Goal: Task Accomplishment & Management: Use online tool/utility

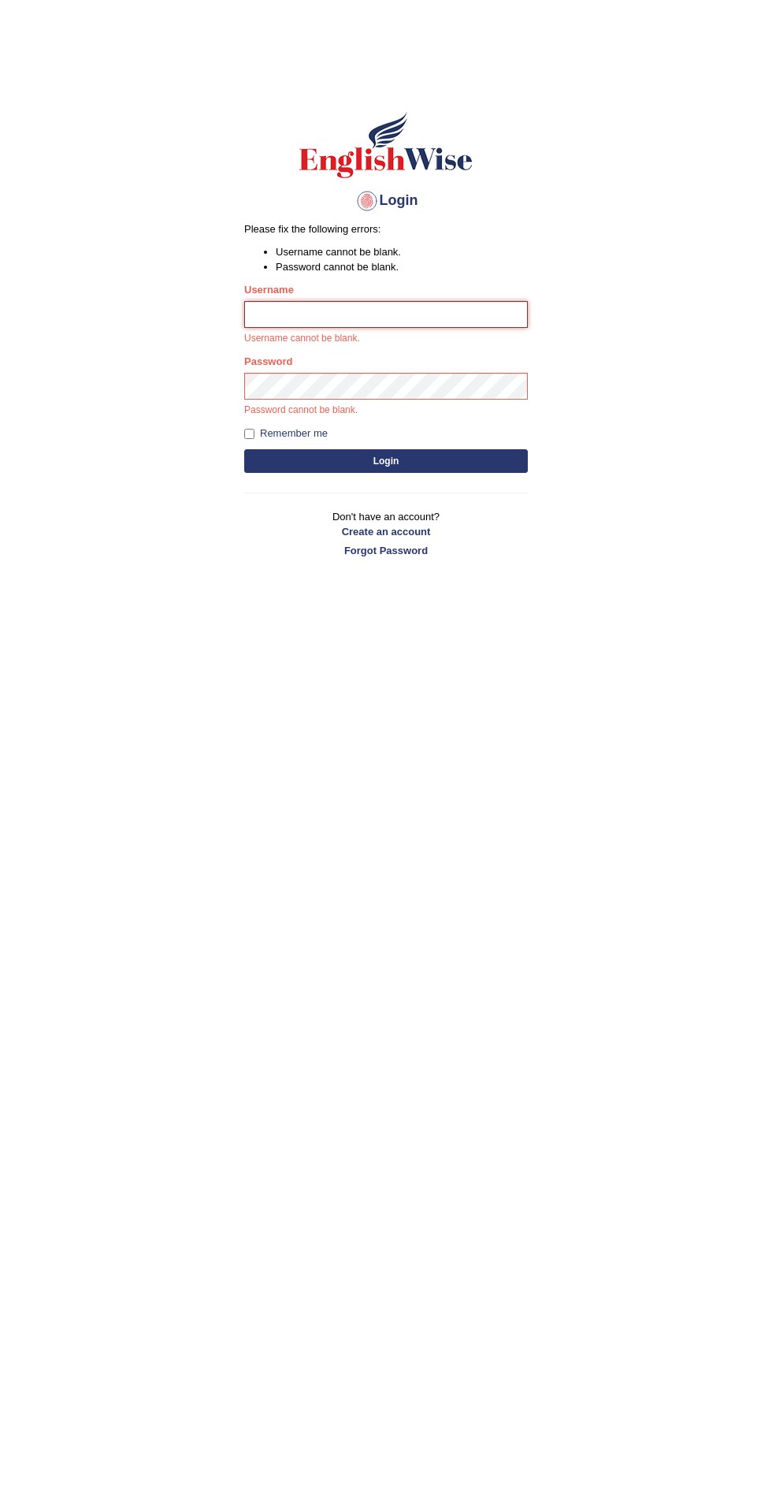
click at [333, 319] on input "Username" at bounding box center [386, 314] width 284 height 27
type input "Ashrafulatik87"
click at [244, 449] on button "Login" at bounding box center [386, 461] width 284 height 24
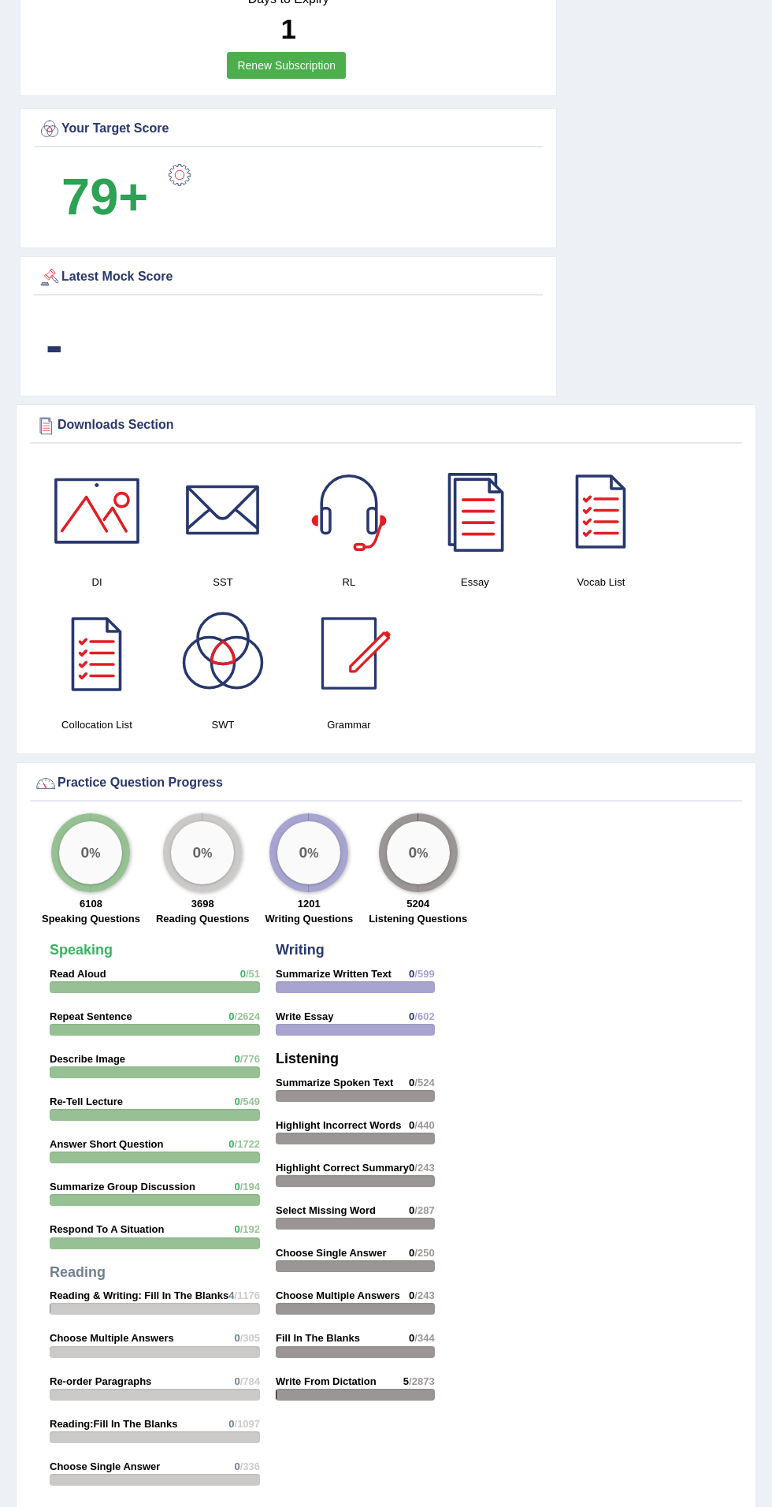
scroll to position [1367, 0]
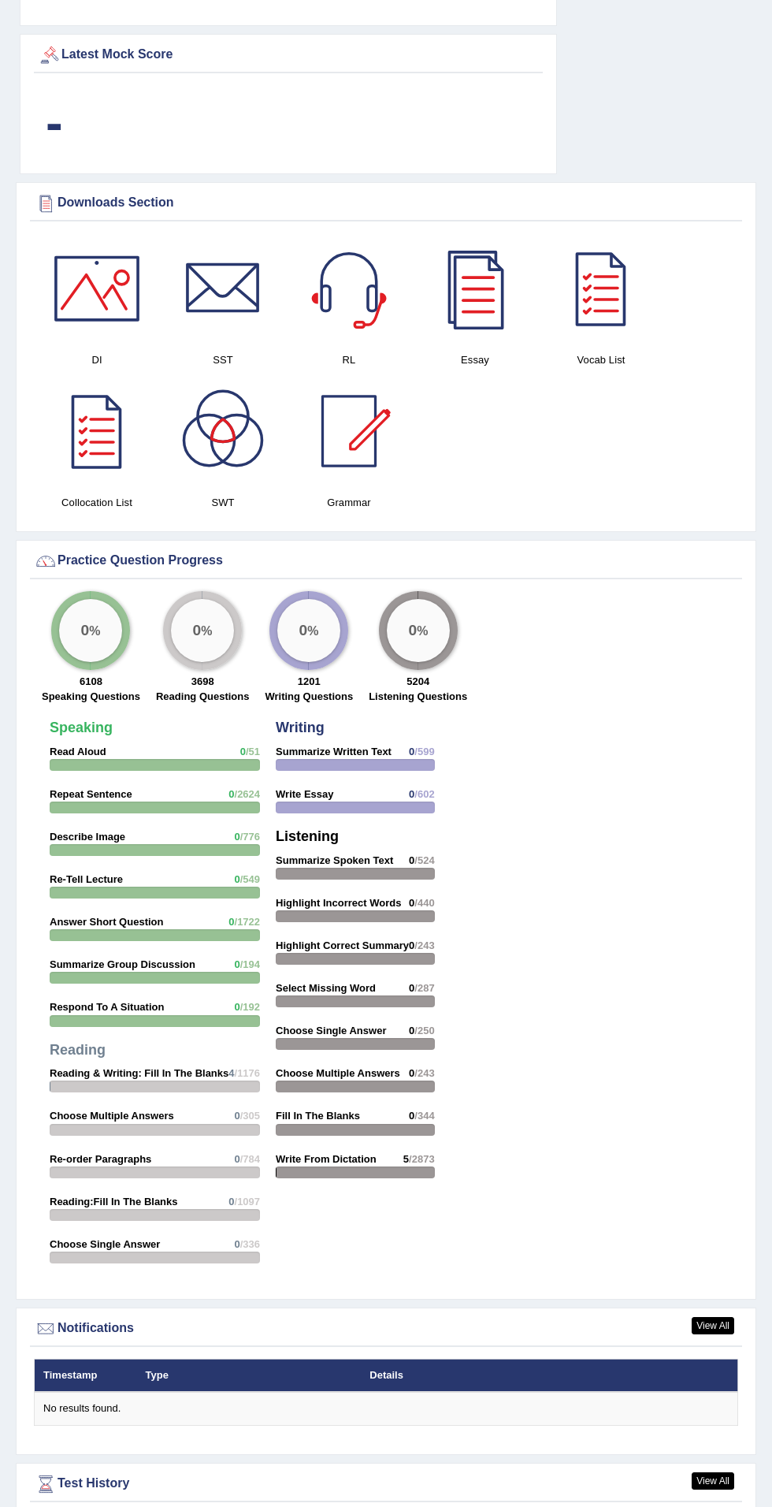
click at [709, 1479] on link "View All" at bounding box center [713, 1480] width 43 height 17
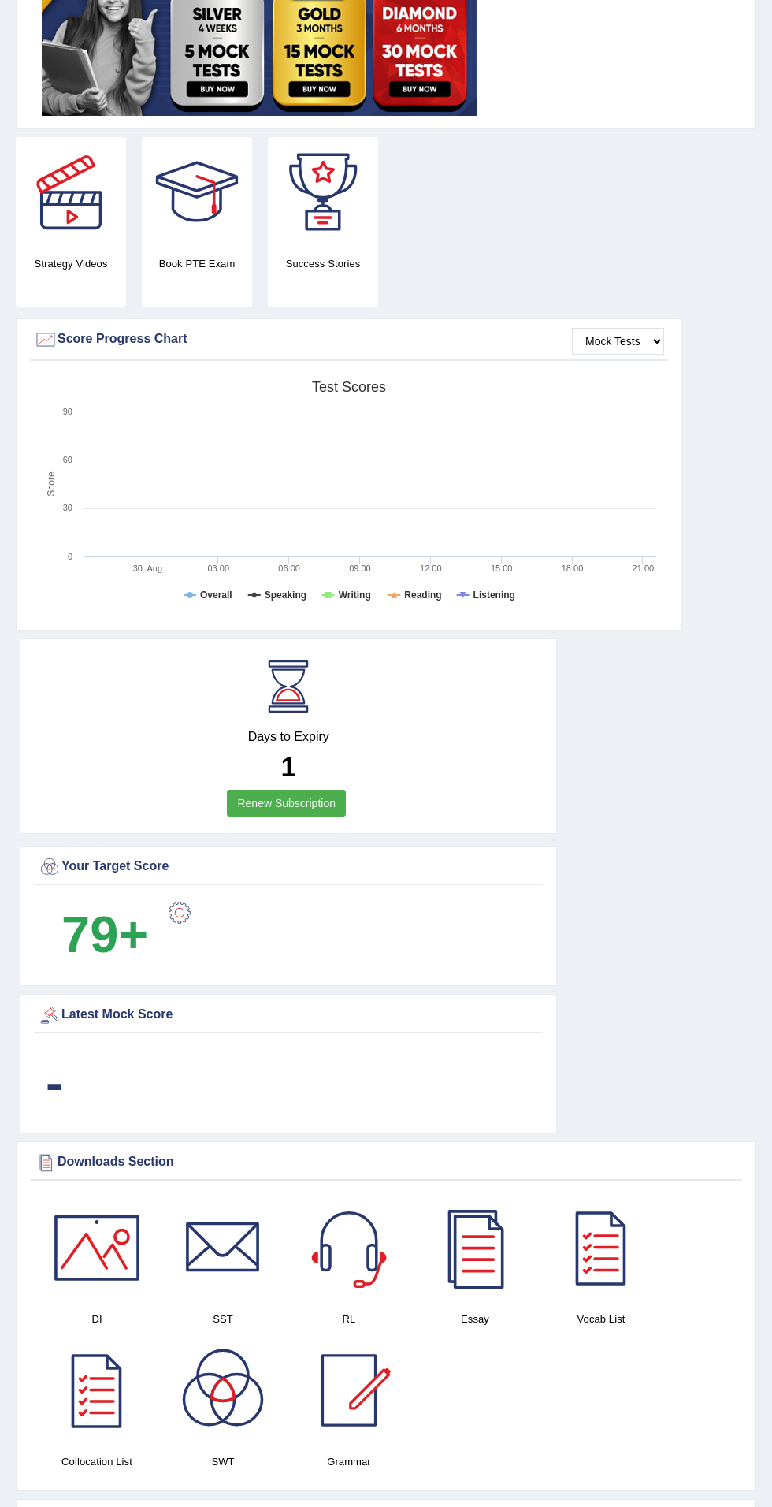
scroll to position [323, 0]
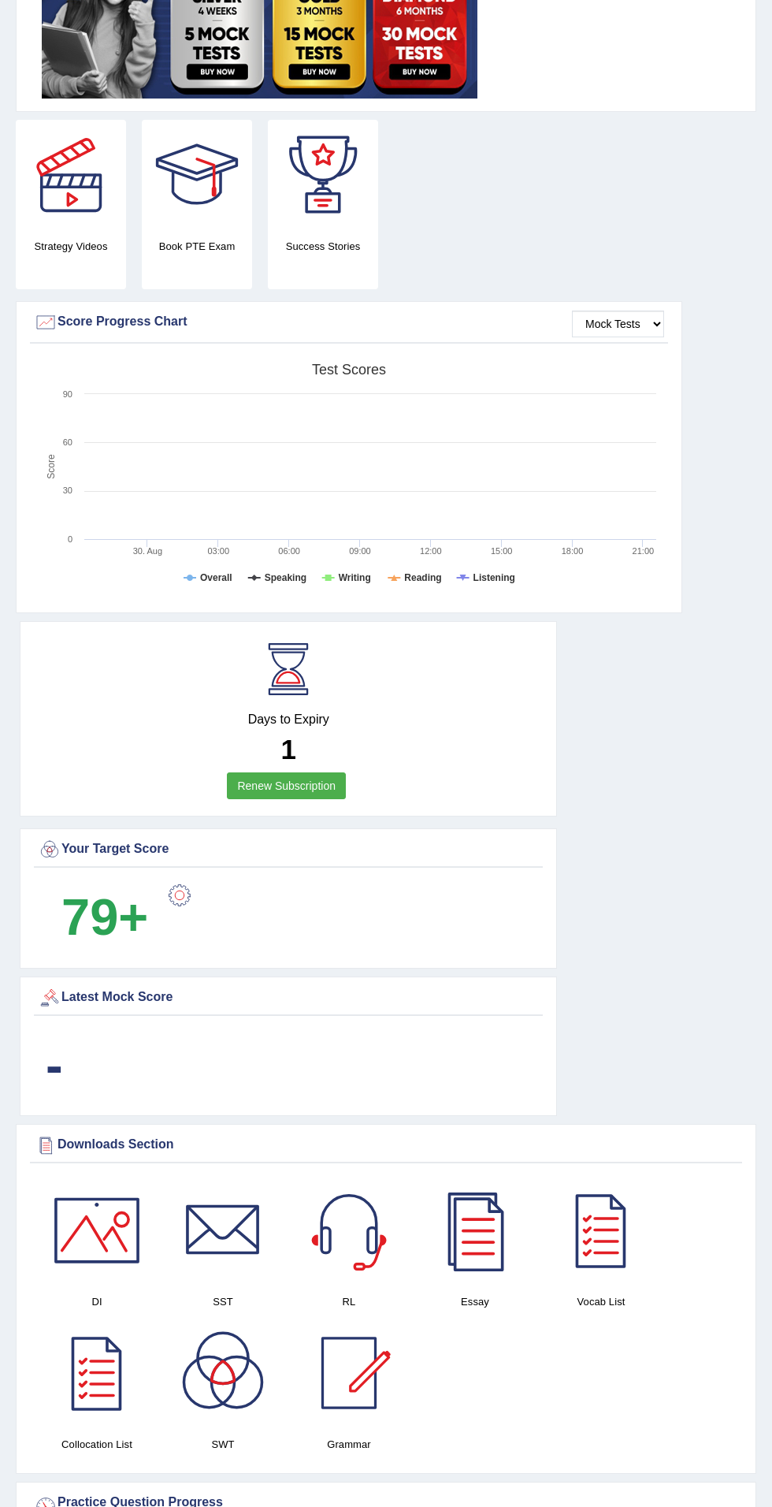
click at [61, 1036] on b "-" at bounding box center [54, 1065] width 17 height 58
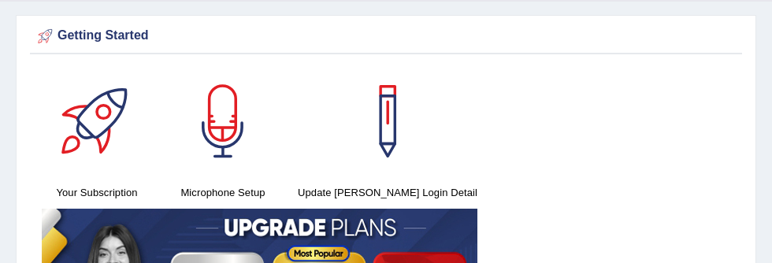
scroll to position [50, 0]
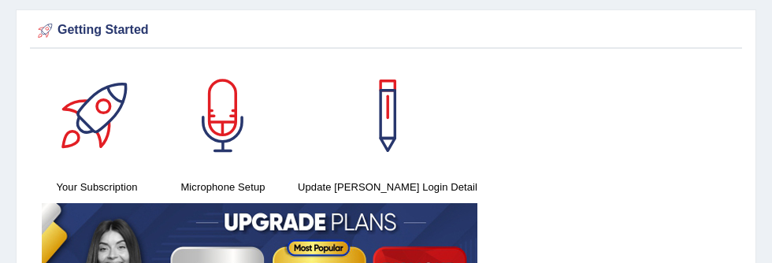
click at [102, 99] on div at bounding box center [97, 116] width 110 height 110
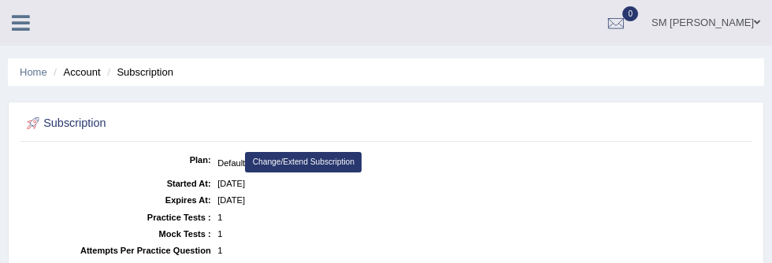
click at [20, 17] on icon at bounding box center [21, 23] width 18 height 20
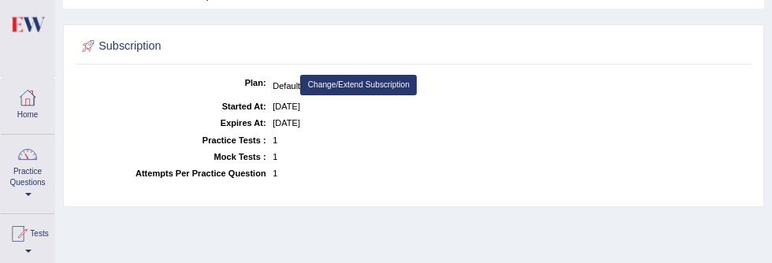
scroll to position [80, 0]
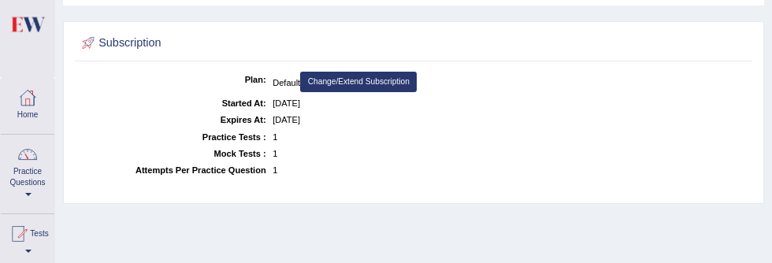
click at [32, 251] on span at bounding box center [28, 251] width 6 height 3
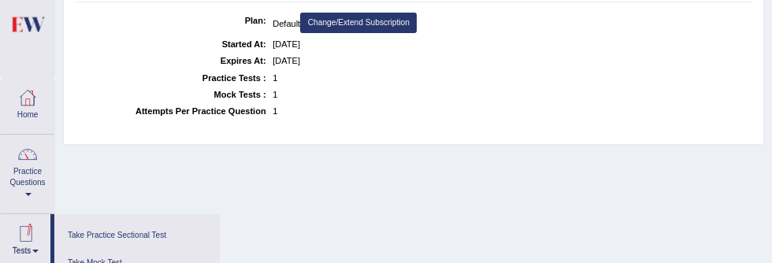
scroll to position [146, 0]
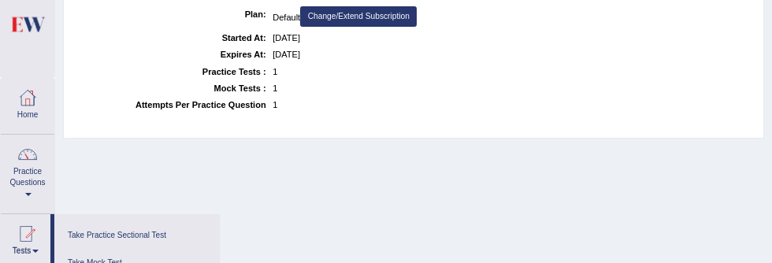
click at [93, 261] on link "Take Mock Test" at bounding box center [137, 264] width 150 height 28
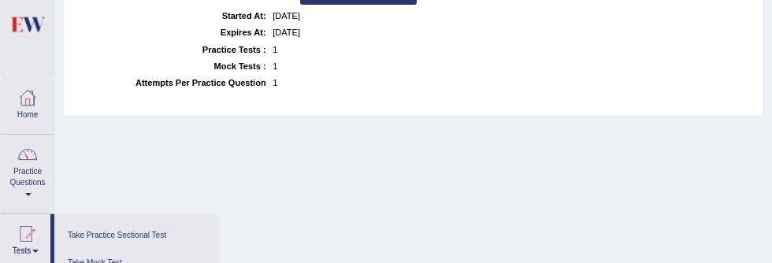
scroll to position [189, 0]
